Goal: Task Accomplishment & Management: Manage account settings

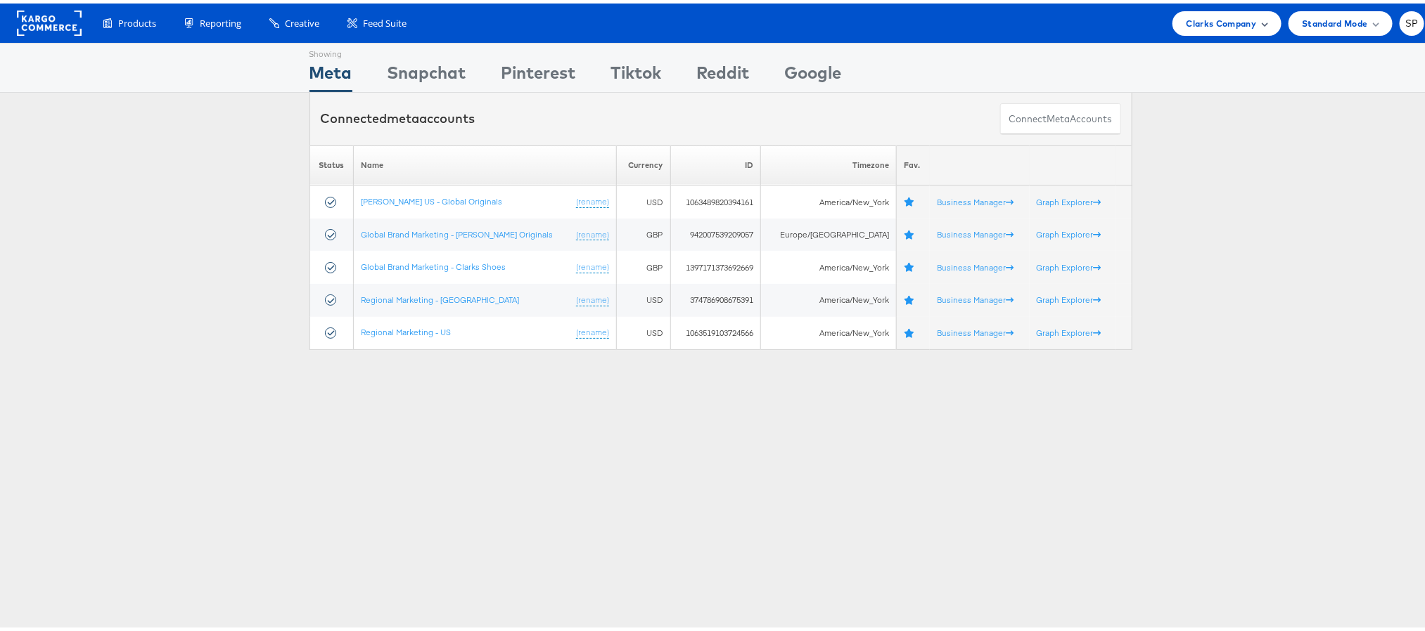
click at [1186, 23] on span "Clarks Company" at bounding box center [1221, 20] width 70 height 15
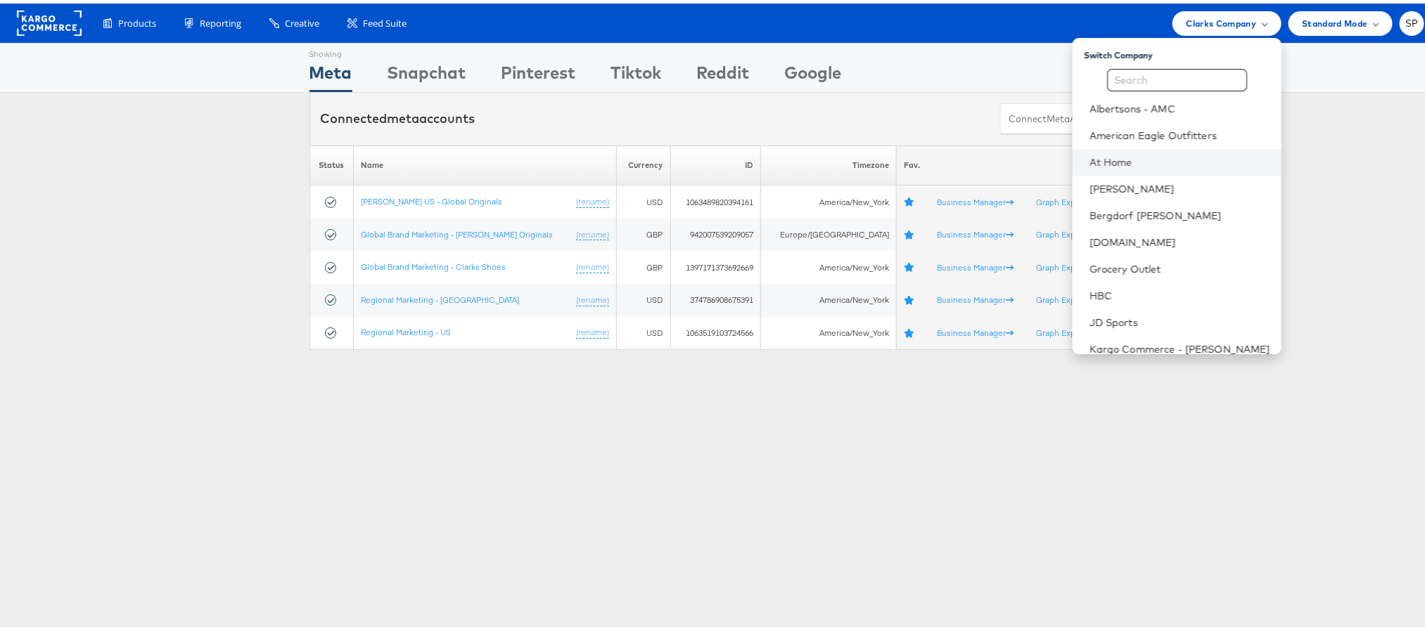
scroll to position [174, 0]
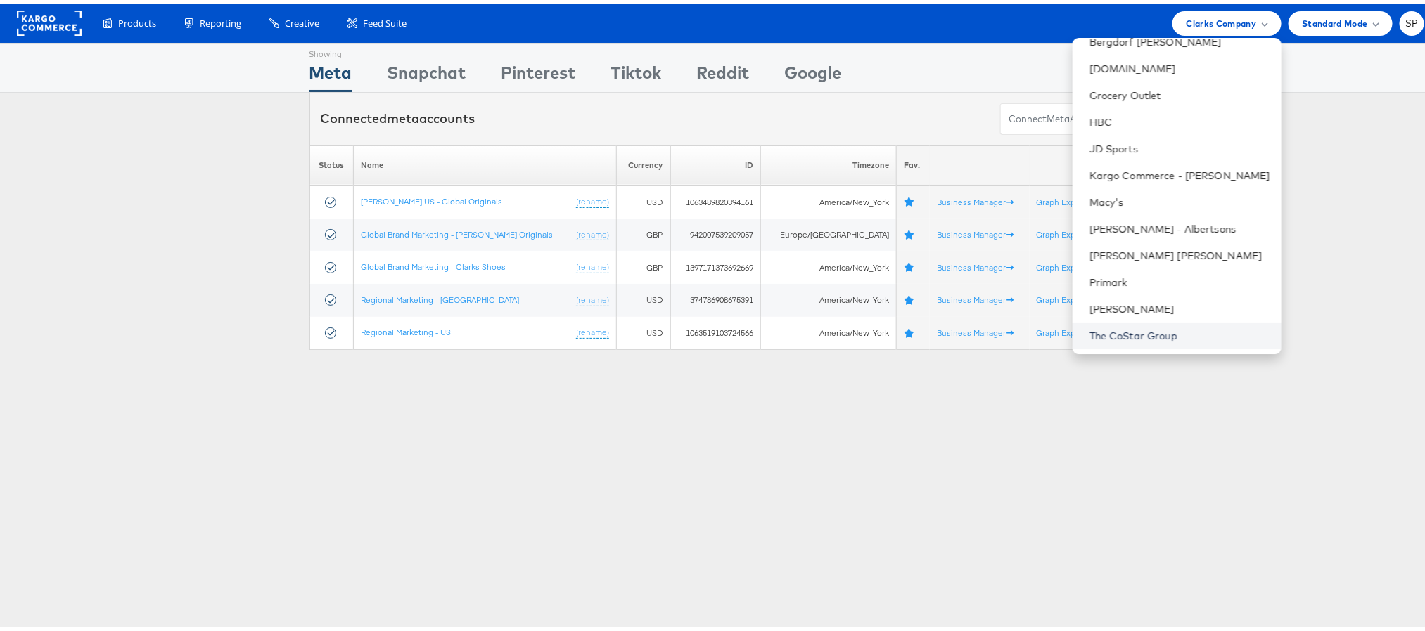
click at [1108, 334] on link "The CoStar Group" at bounding box center [1179, 333] width 181 height 14
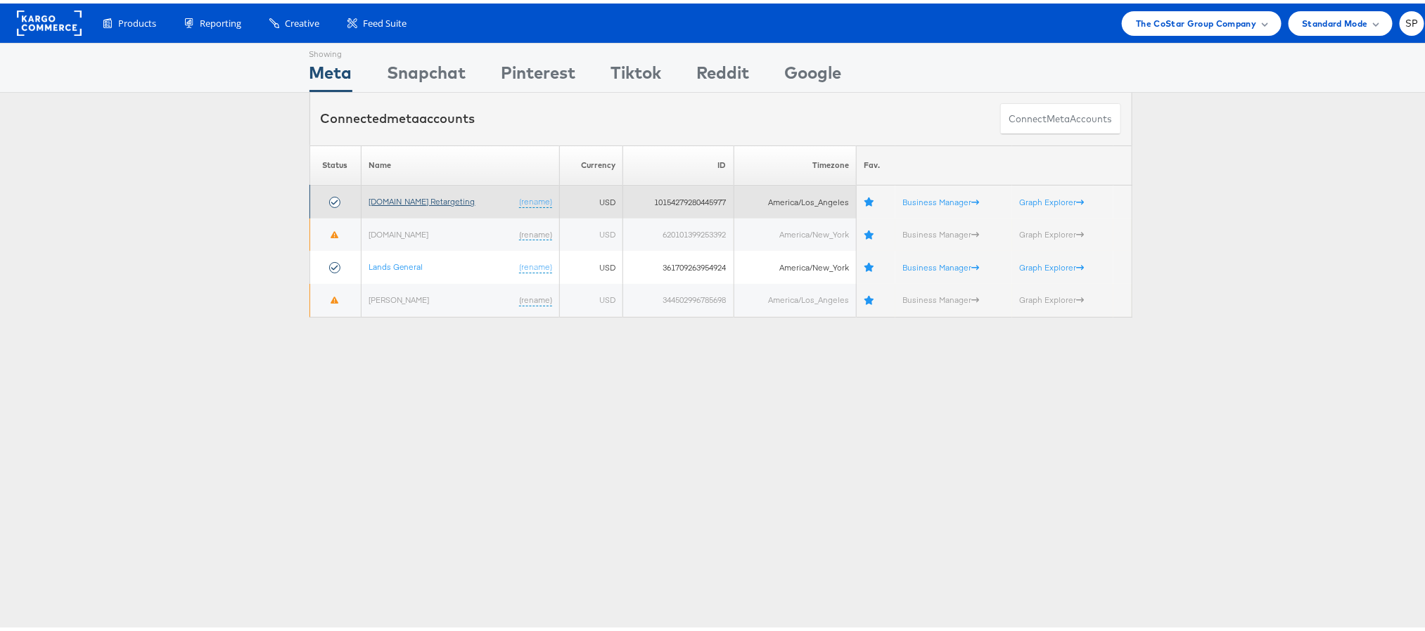
click at [456, 203] on link "[DOMAIN_NAME] Retargeting" at bounding box center [421, 198] width 107 height 11
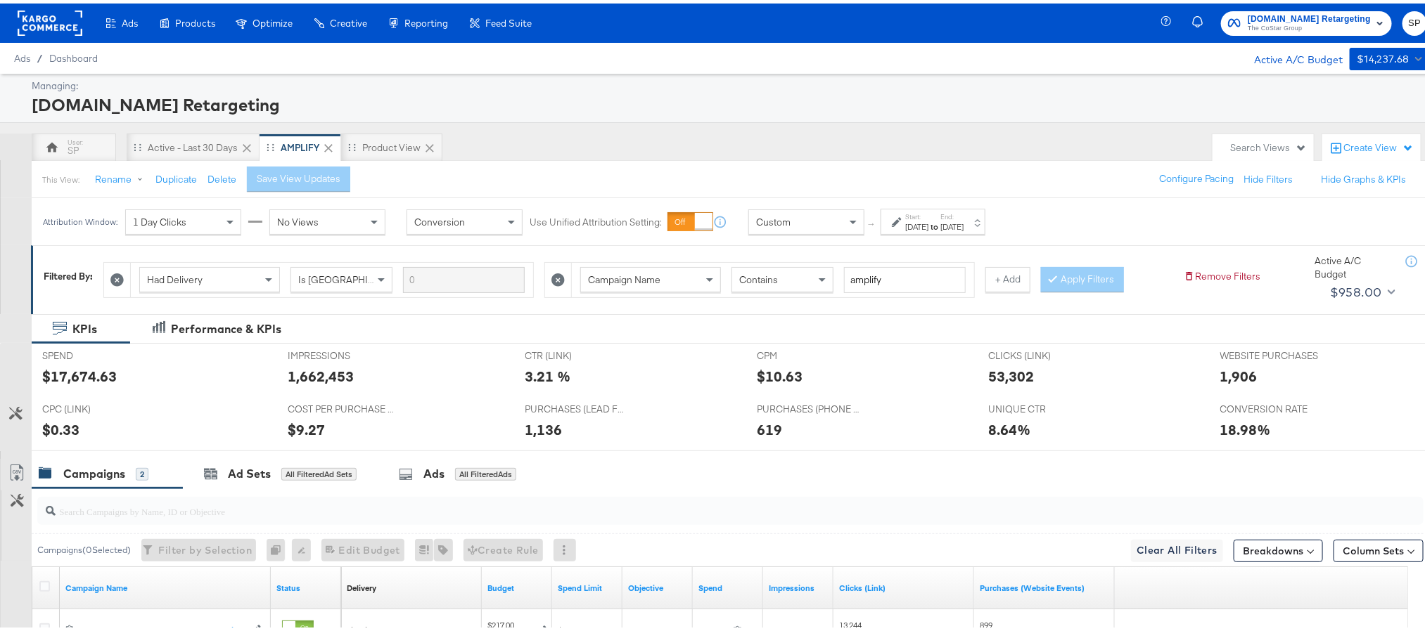
click at [963, 222] on div "[DATE]" at bounding box center [951, 223] width 23 height 11
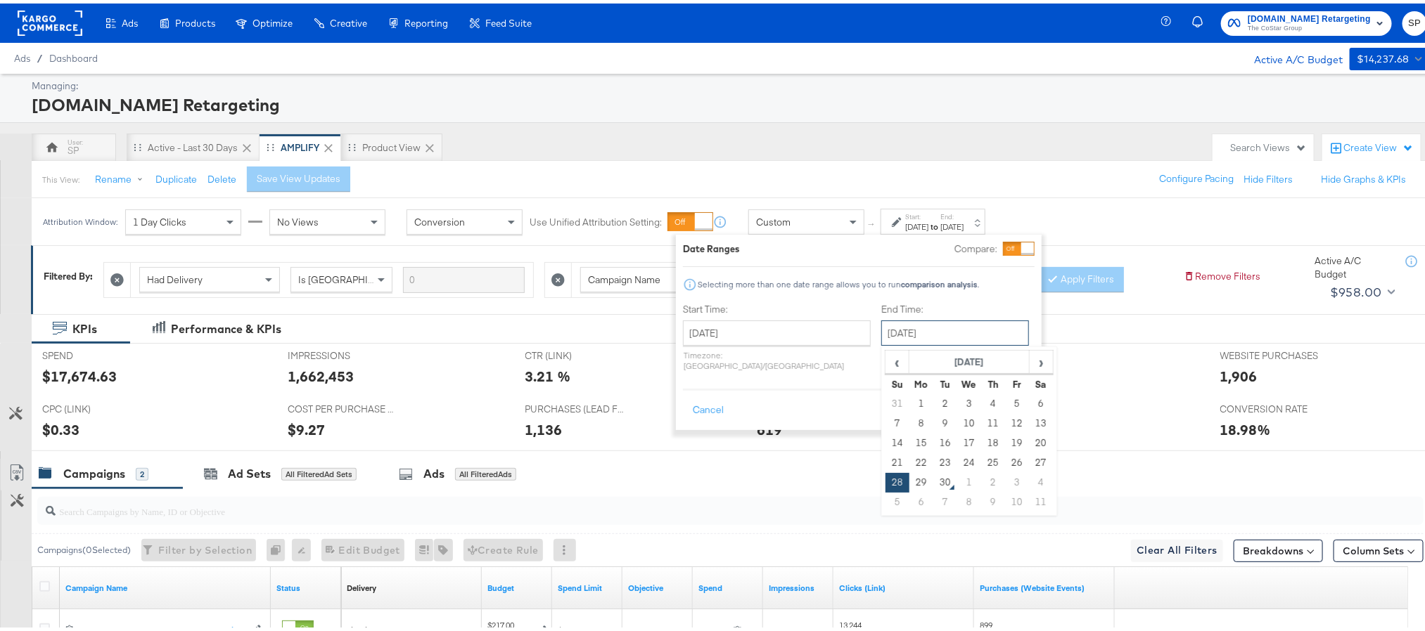
click at [923, 338] on input "[DATE]" at bounding box center [955, 329] width 148 height 25
click at [909, 483] on td "29" at bounding box center [921, 480] width 24 height 20
type input "[DATE]"
click at [1013, 395] on button "Apply" at bounding box center [1014, 407] width 44 height 25
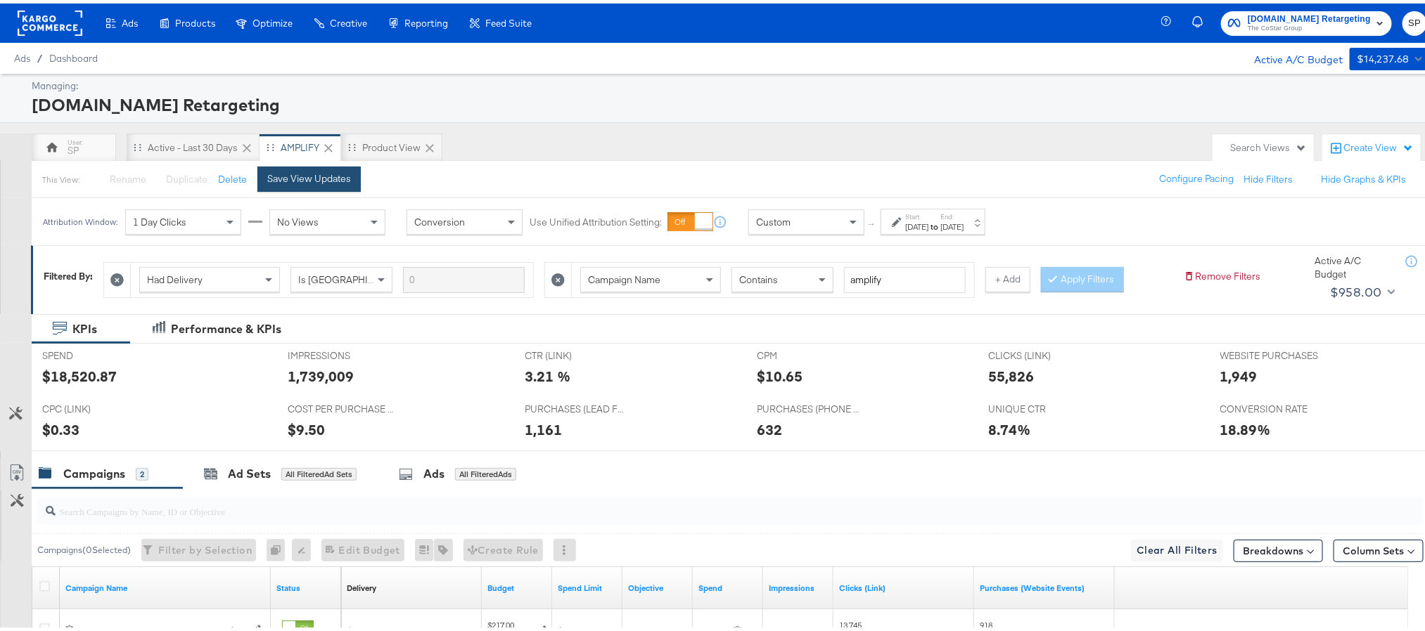
click at [310, 180] on div "Save View Updates" at bounding box center [309, 175] width 84 height 13
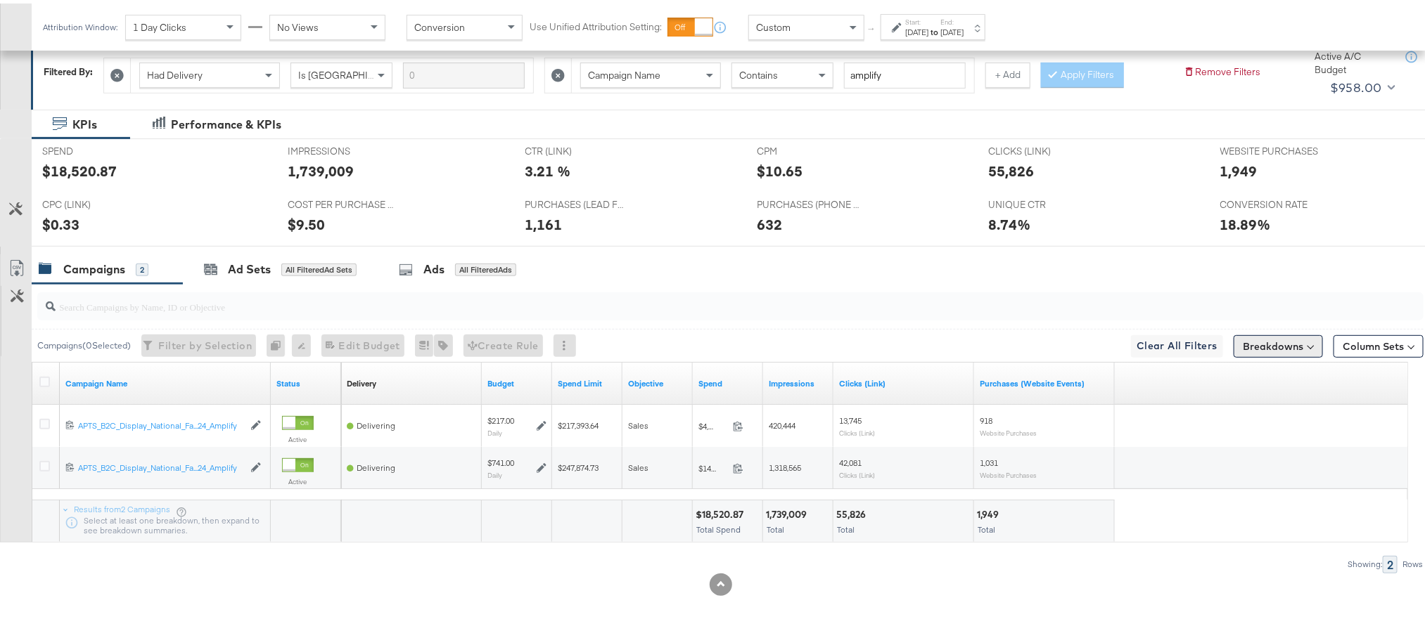
click at [1247, 342] on button "Breakdowns" at bounding box center [1277, 343] width 89 height 23
click at [1228, 405] on div "Delivery" at bounding box center [1246, 404] width 140 height 11
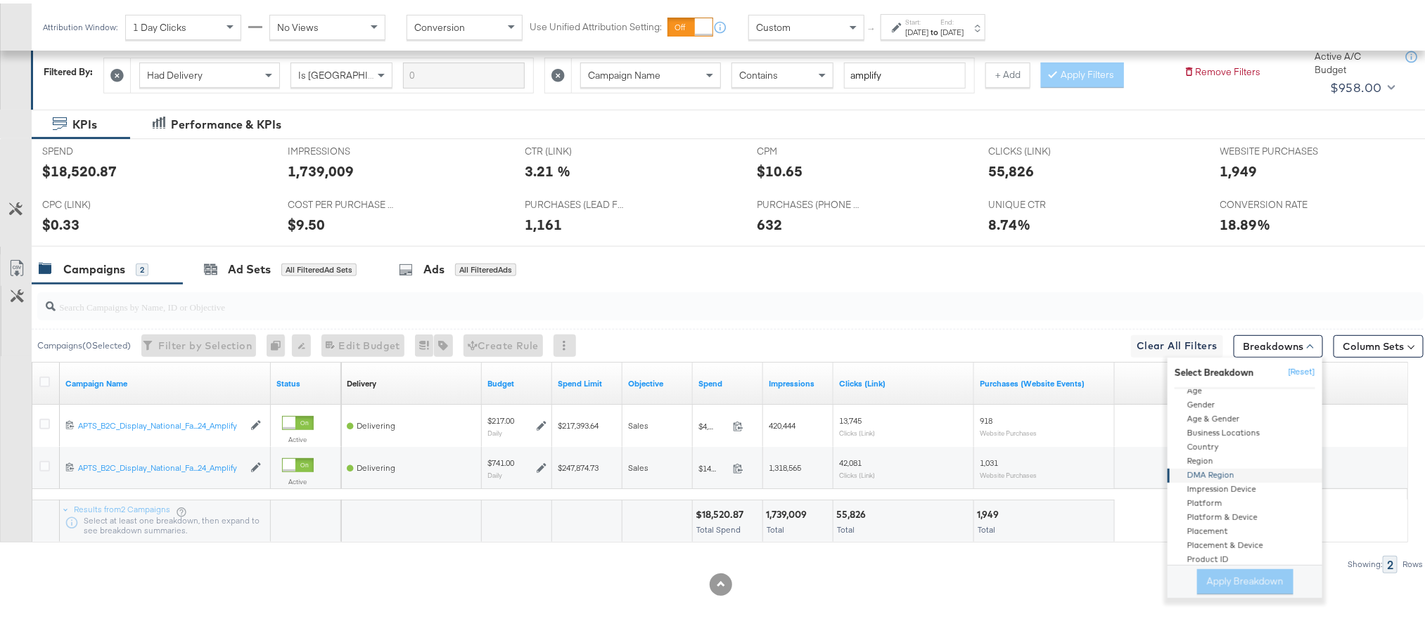
scroll to position [53, 0]
click at [1207, 553] on div "Product ID" at bounding box center [1245, 556] width 153 height 14
click at [1209, 582] on button "Apply Breakdown" at bounding box center [1245, 578] width 96 height 25
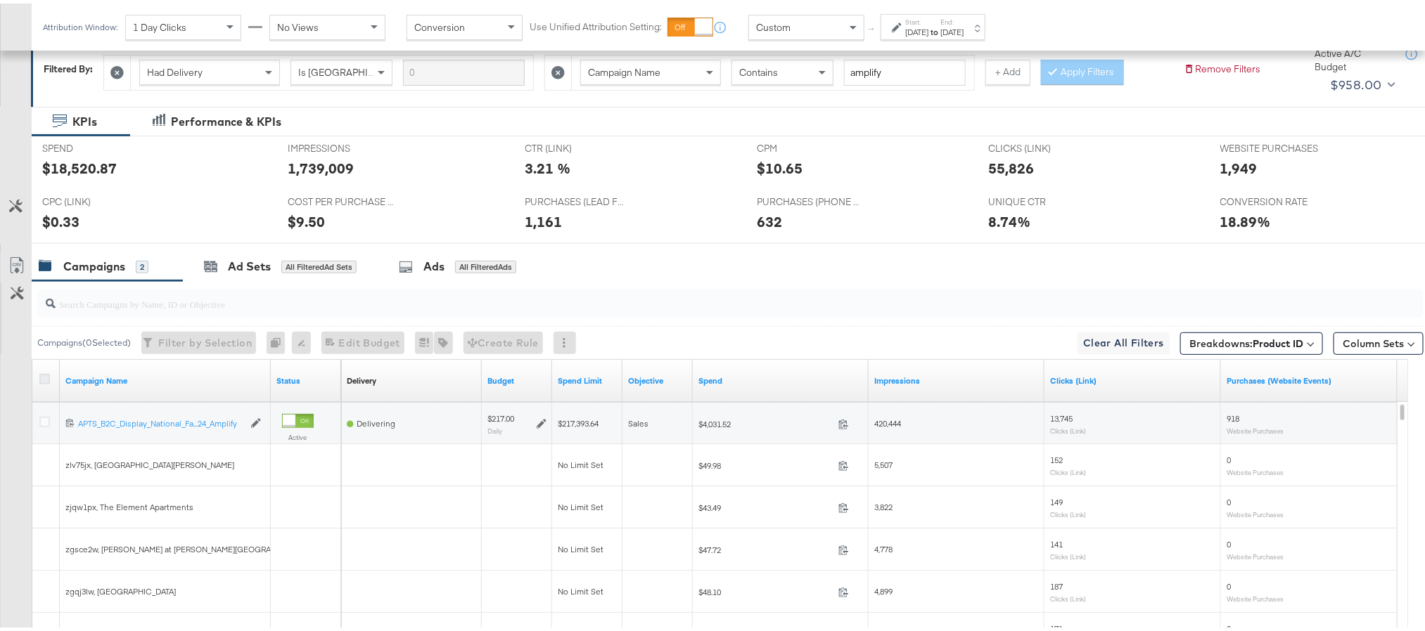
click at [44, 381] on icon at bounding box center [44, 376] width 11 height 11
click at [0, 0] on input "checkbox" at bounding box center [0, 0] width 0 height 0
click at [13, 262] on icon at bounding box center [16, 262] width 17 height 17
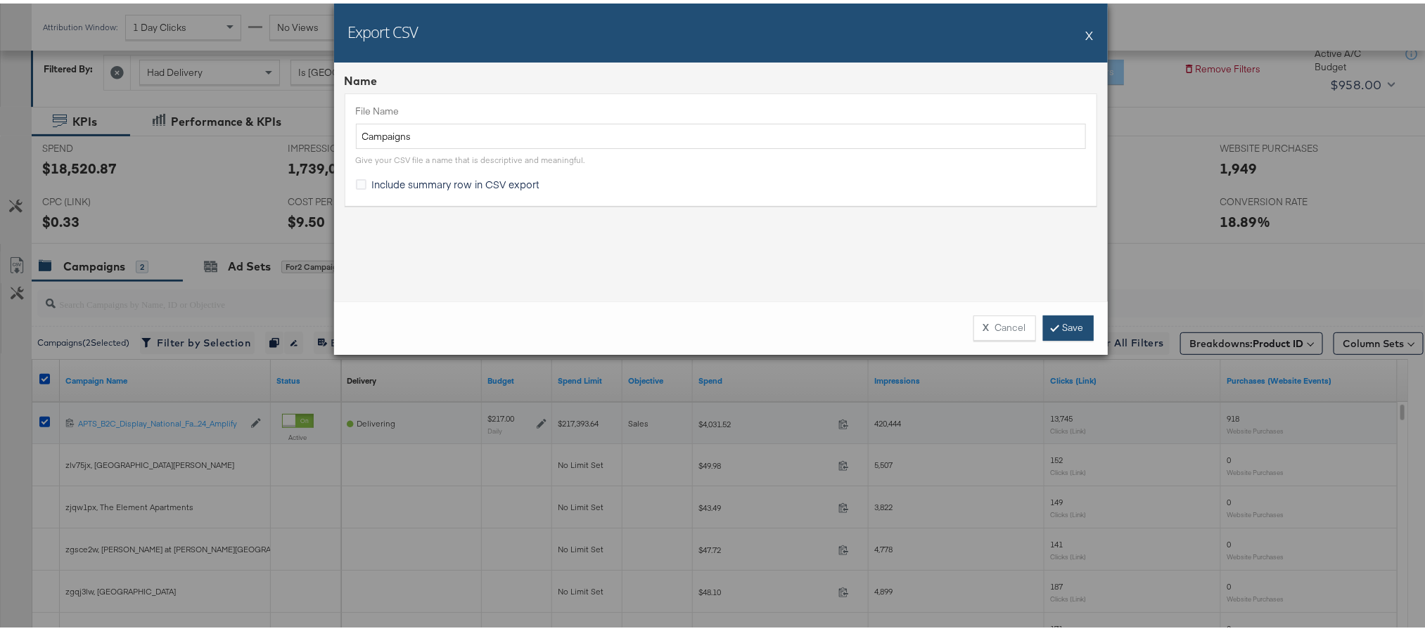
click at [1051, 323] on link "Save" at bounding box center [1068, 324] width 51 height 25
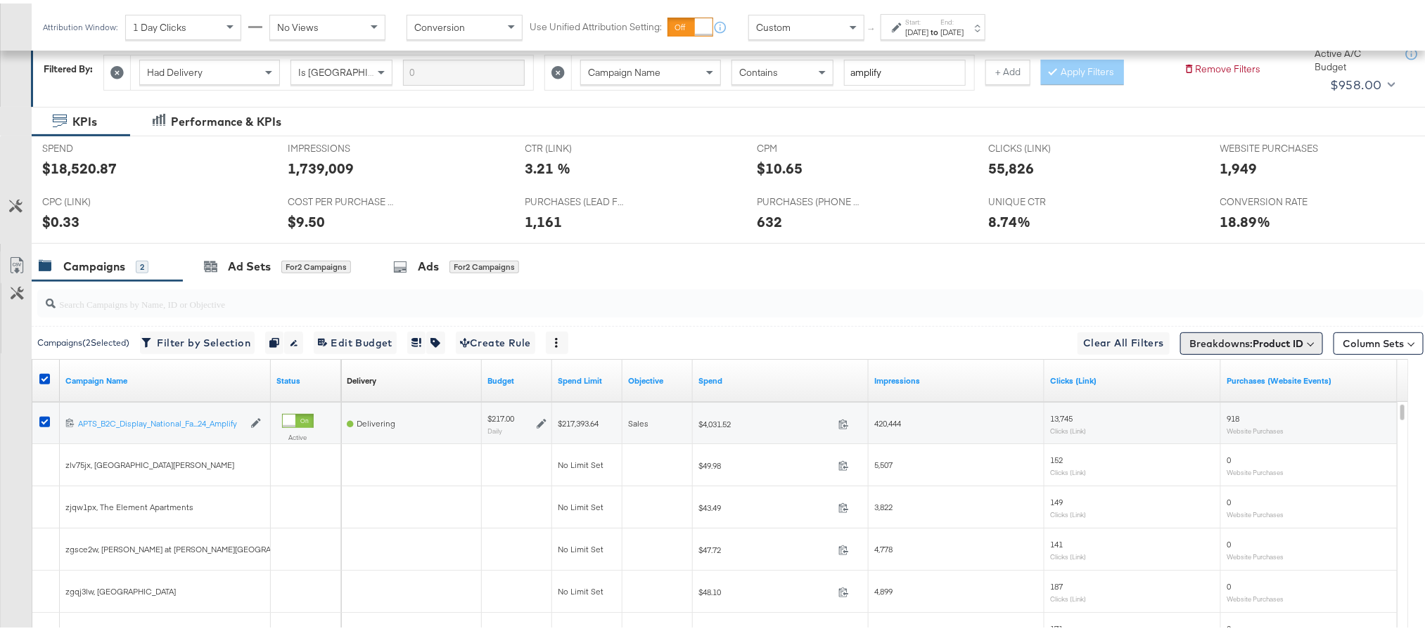
click at [1256, 342] on b "Product ID" at bounding box center [1277, 340] width 51 height 13
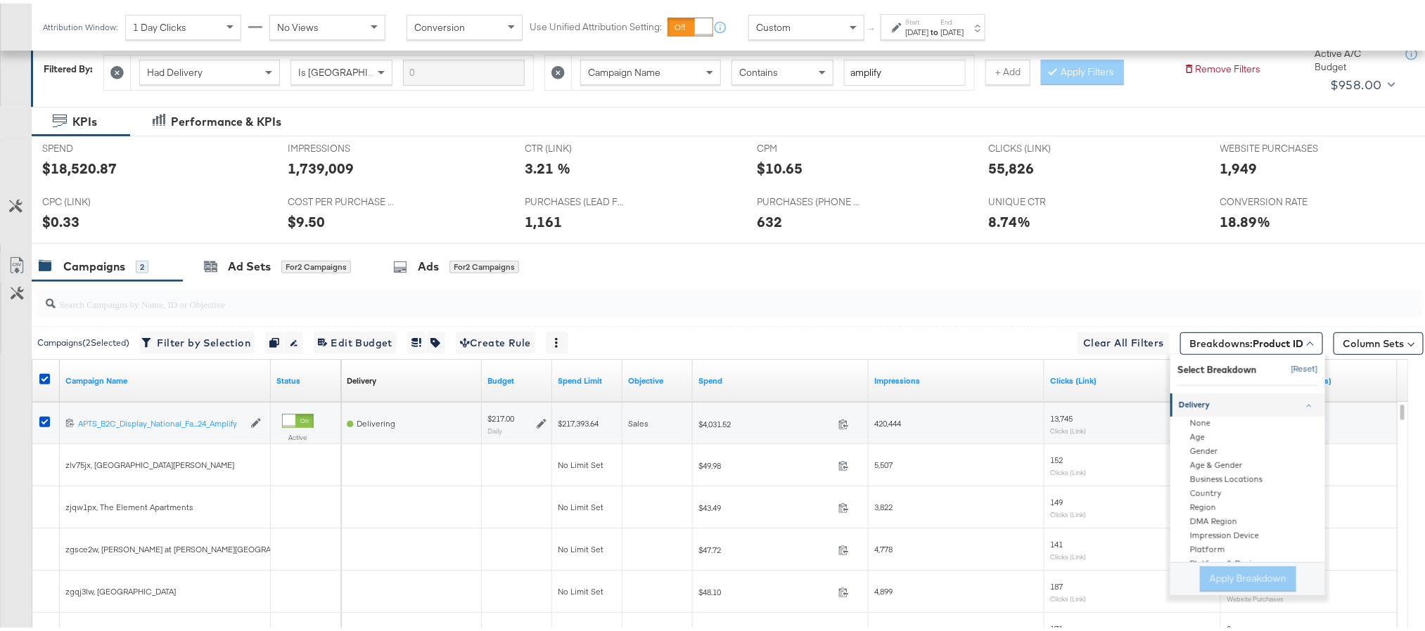
click at [1283, 367] on button "[Reset]" at bounding box center [1300, 366] width 35 height 23
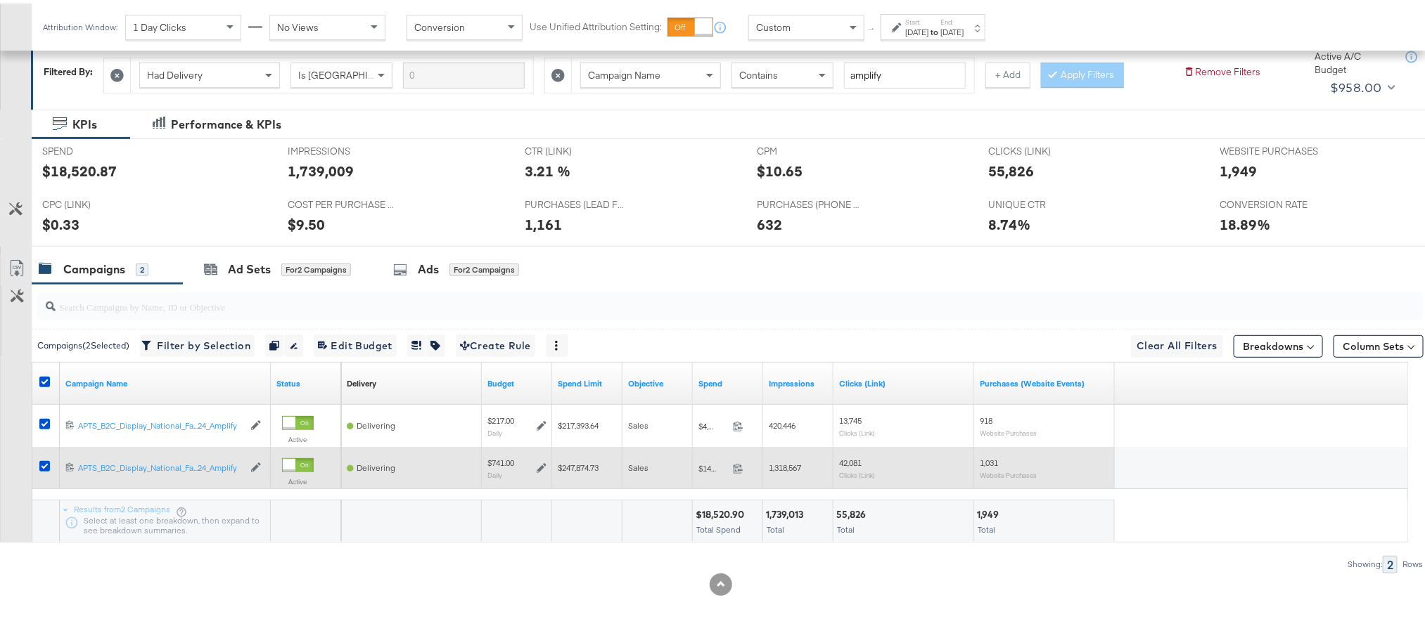
click at [539, 465] on icon at bounding box center [542, 465] width 10 height 10
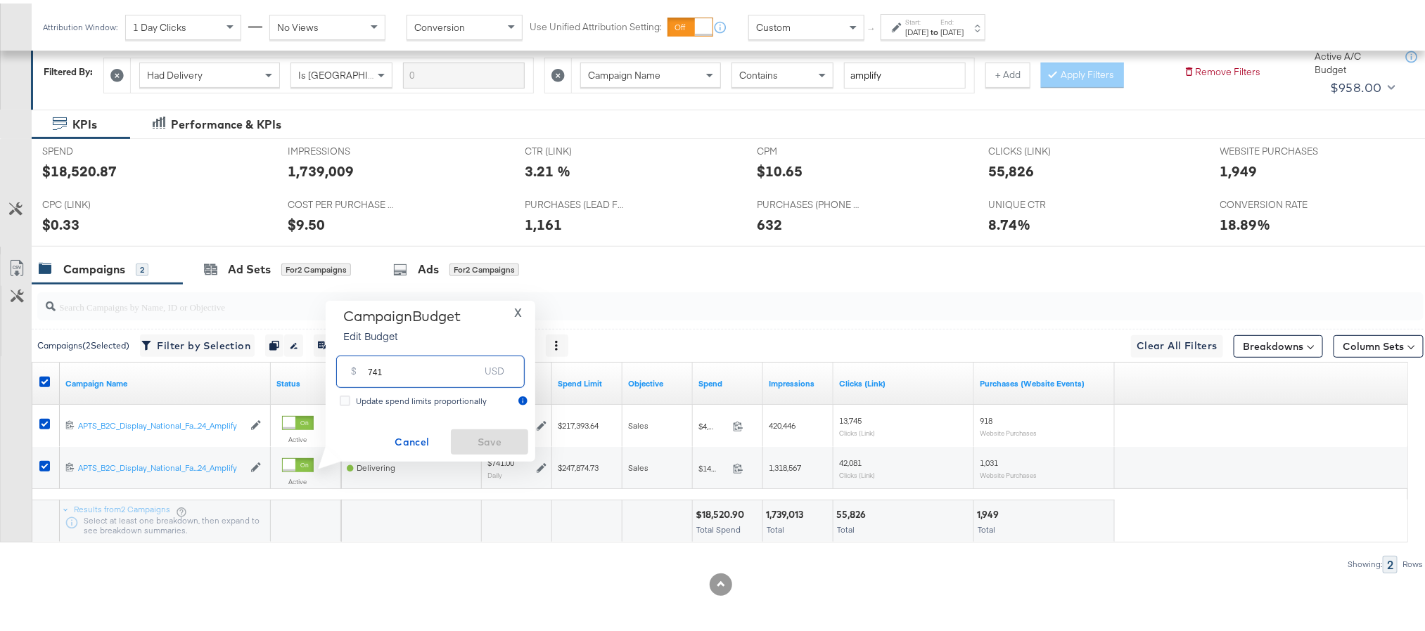
click at [462, 372] on input "741" at bounding box center [423, 362] width 111 height 30
type input "842"
click at [494, 435] on span "Save" at bounding box center [489, 439] width 66 height 18
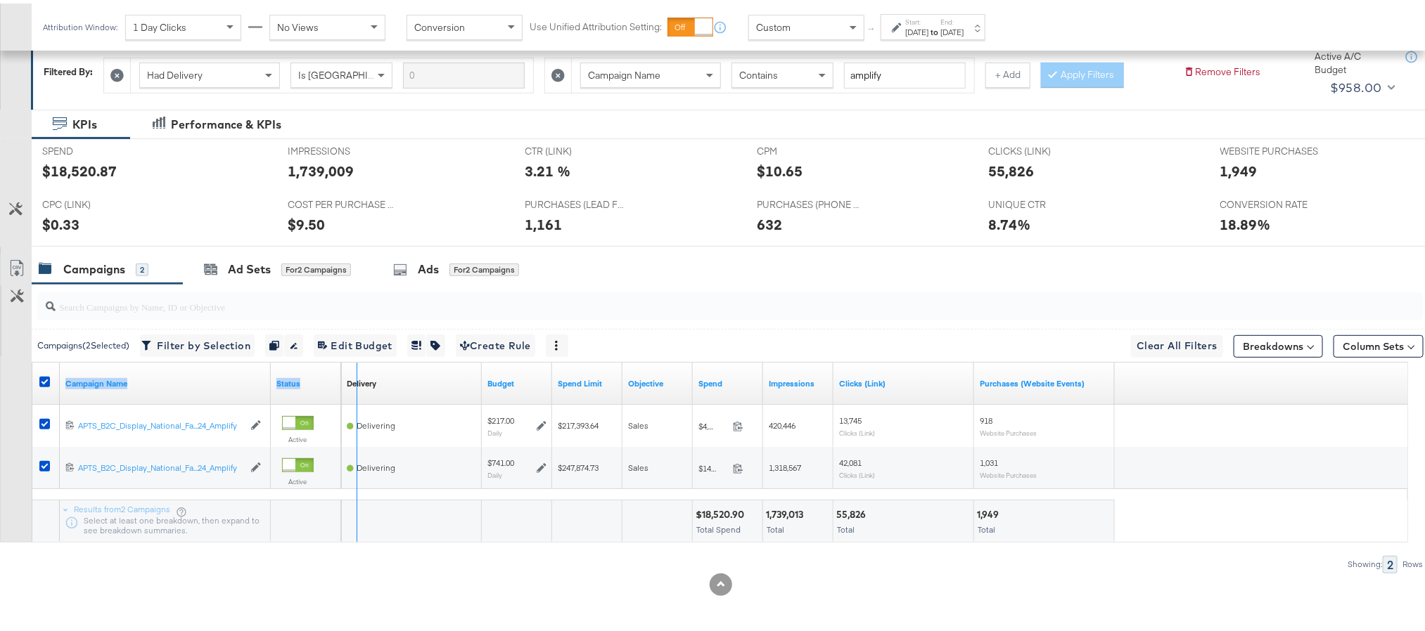
drag, startPoint x: 267, startPoint y: 373, endPoint x: 355, endPoint y: 370, distance: 88.7
click at [32, 359] on div "Campaign Name Status Delivery Sorting Unavailable Budget Spend Limit Objective …" at bounding box center [32, 359] width 0 height 0
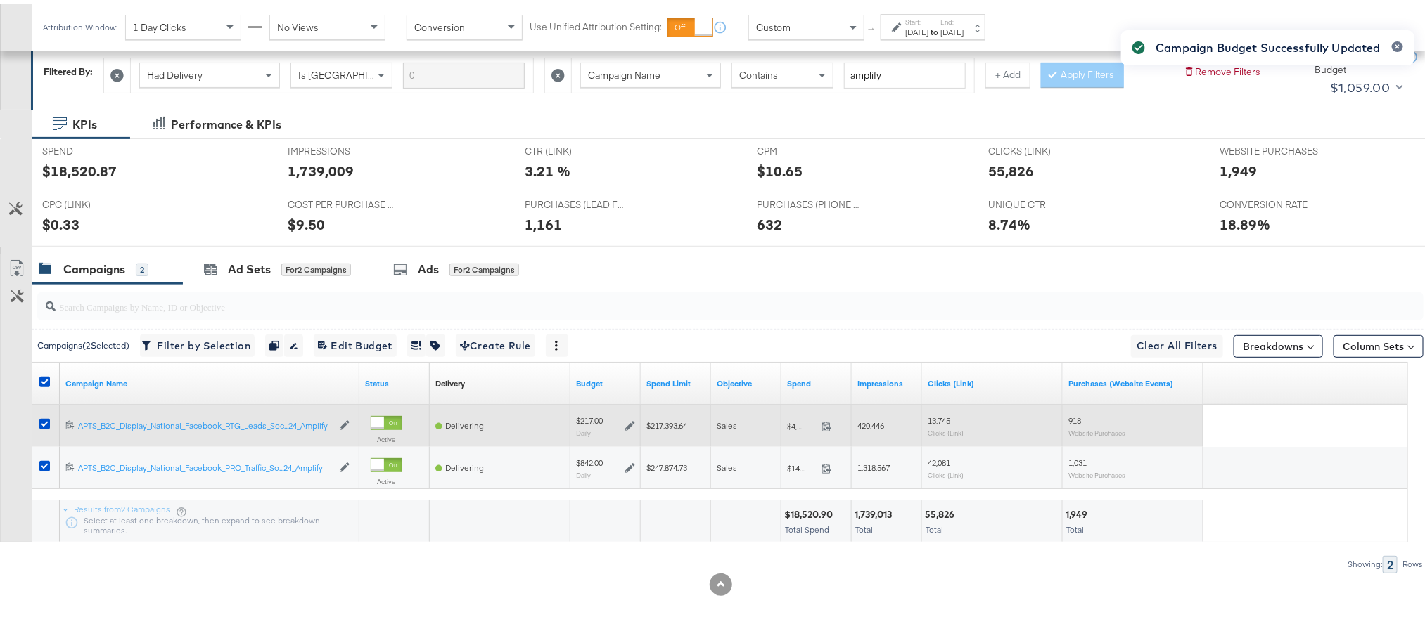
click at [633, 422] on icon at bounding box center [630, 423] width 10 height 10
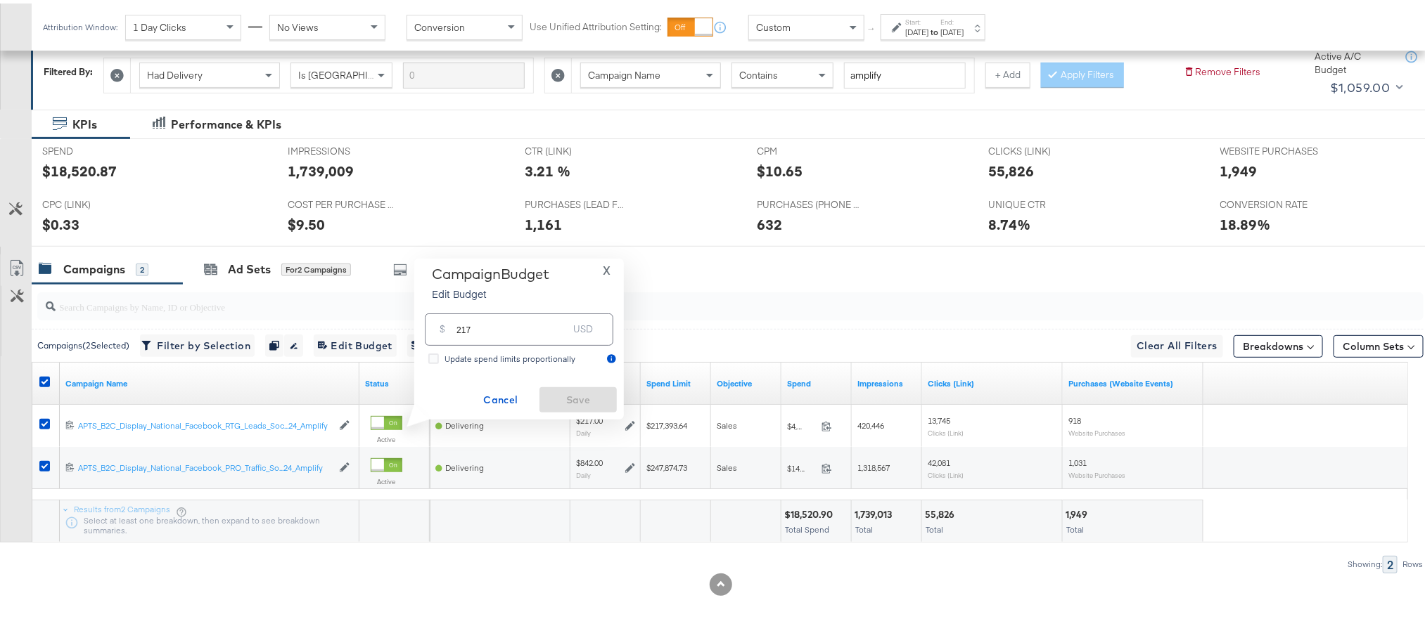
click at [532, 323] on input "217" at bounding box center [511, 320] width 111 height 30
type input "245"
click at [580, 395] on span "Save" at bounding box center [578, 397] width 66 height 18
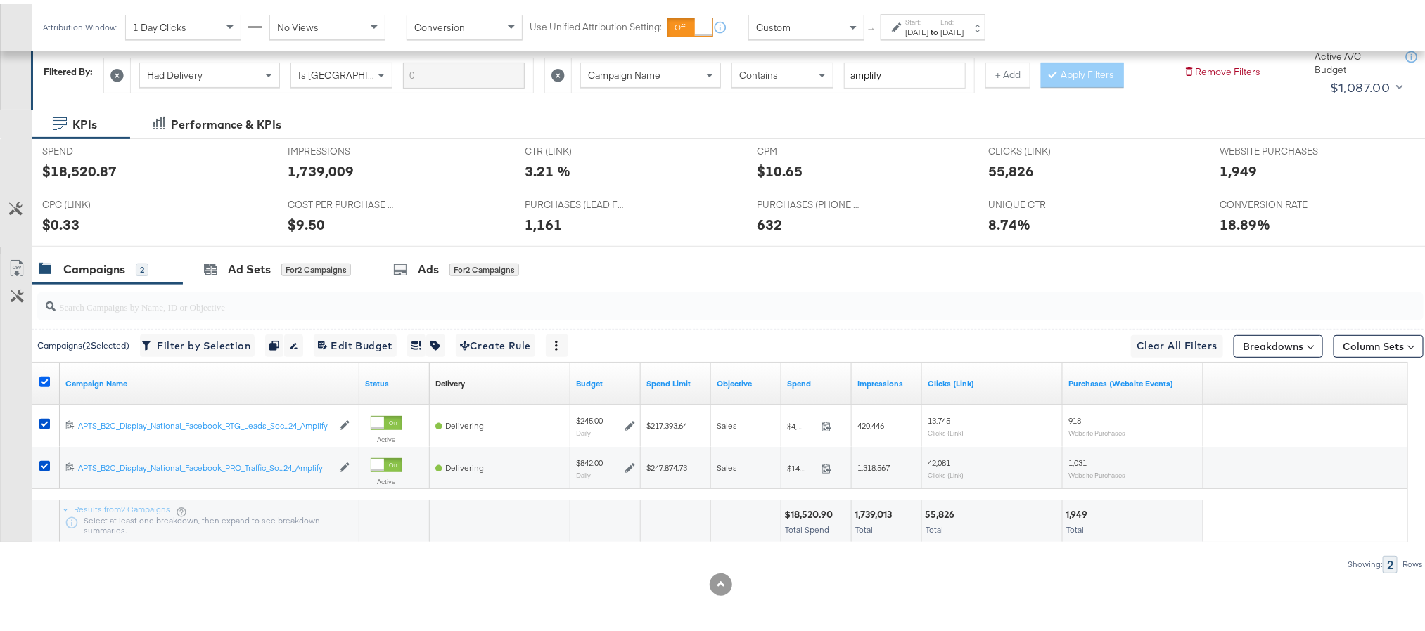
click at [44, 380] on icon at bounding box center [44, 378] width 11 height 11
click at [0, 0] on input "checkbox" at bounding box center [0, 0] width 0 height 0
